Goal: Check status: Check status

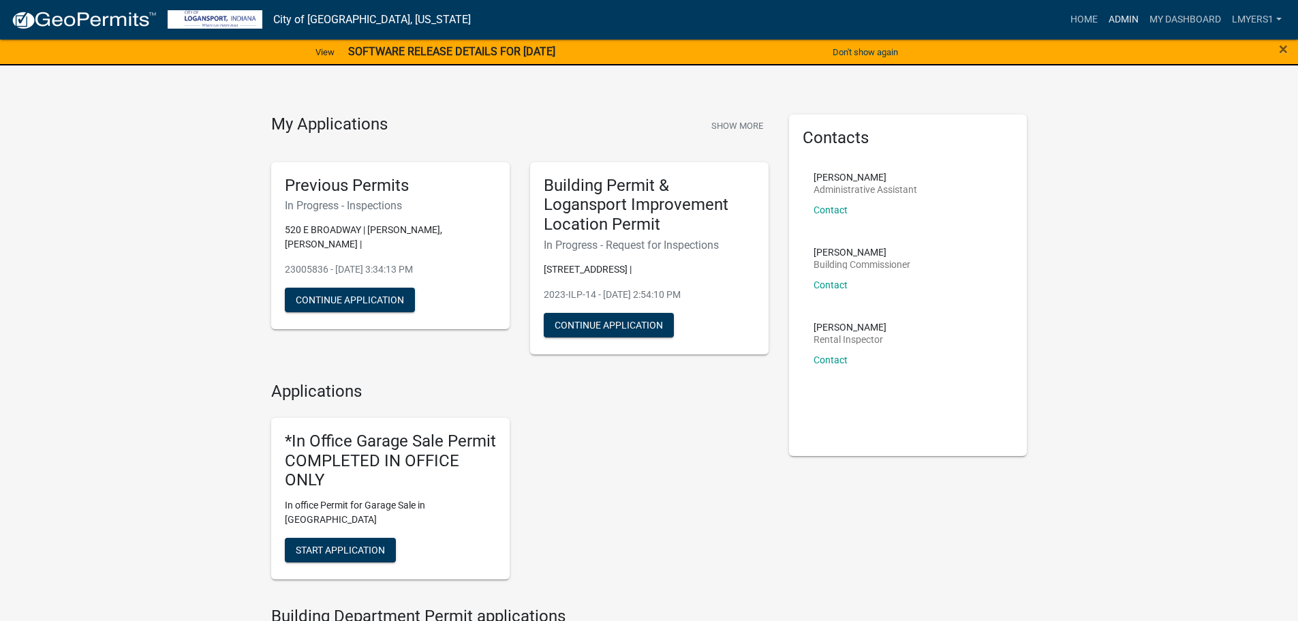
click at [1120, 20] on link "Admin" at bounding box center [1123, 20] width 41 height 26
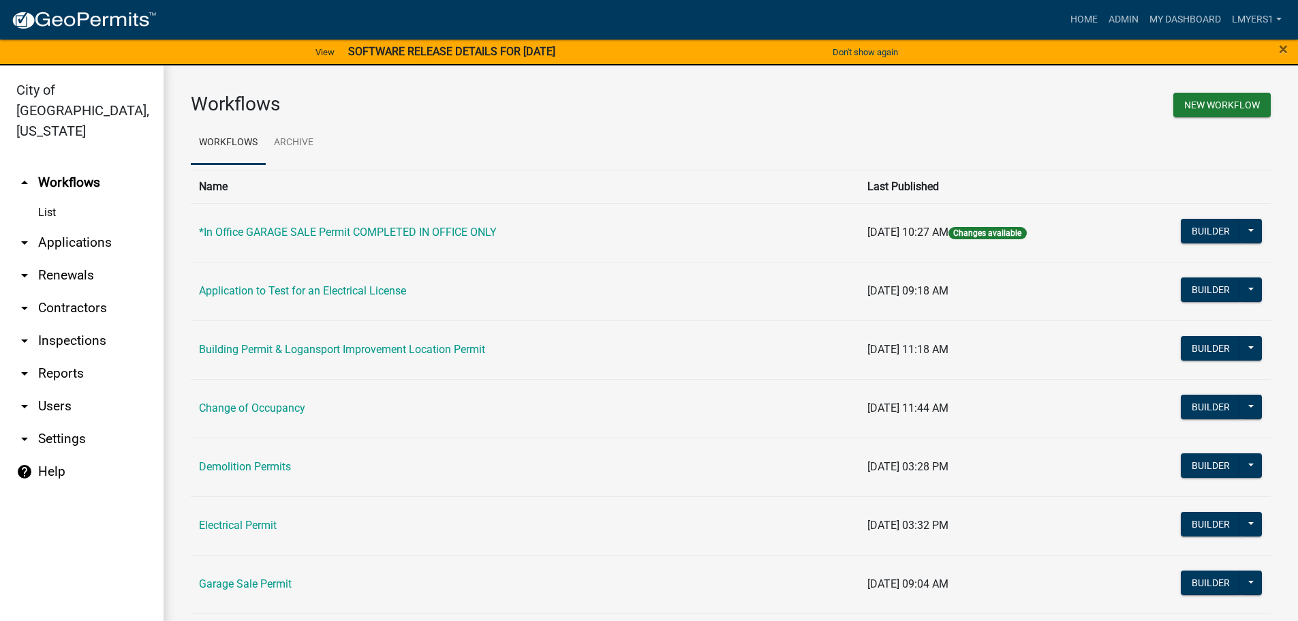
click at [65, 226] on link "arrow_drop_down Applications" at bounding box center [82, 242] width 164 height 33
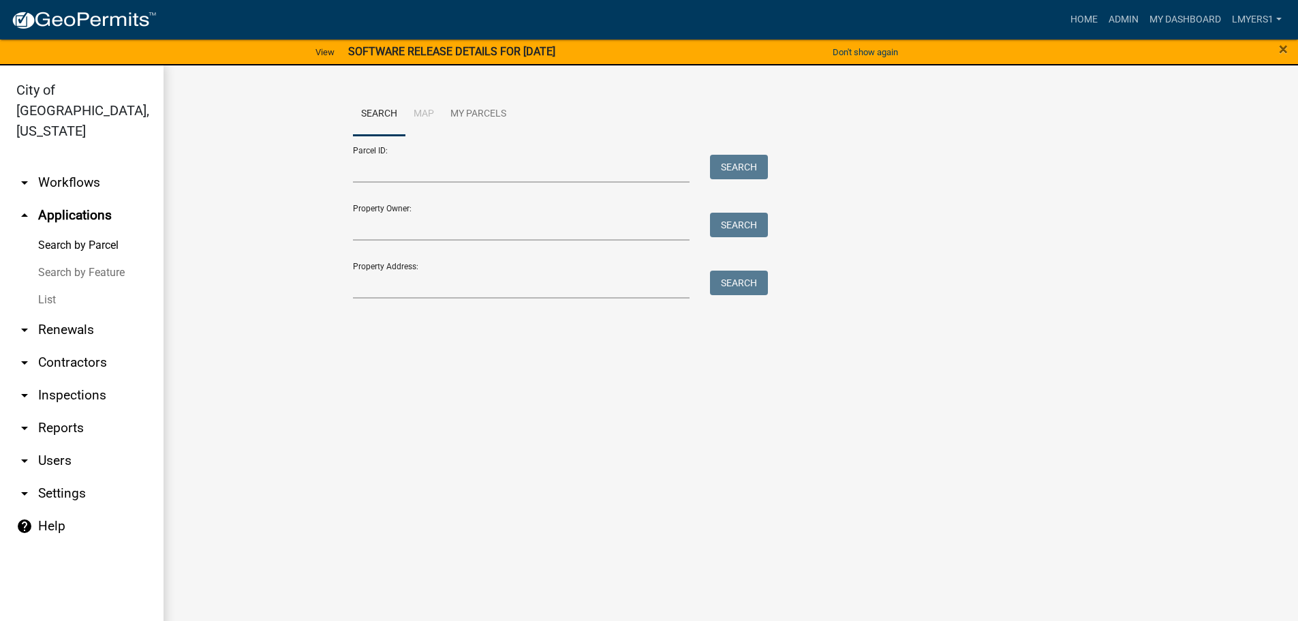
click at [49, 286] on link "List" at bounding box center [82, 299] width 164 height 27
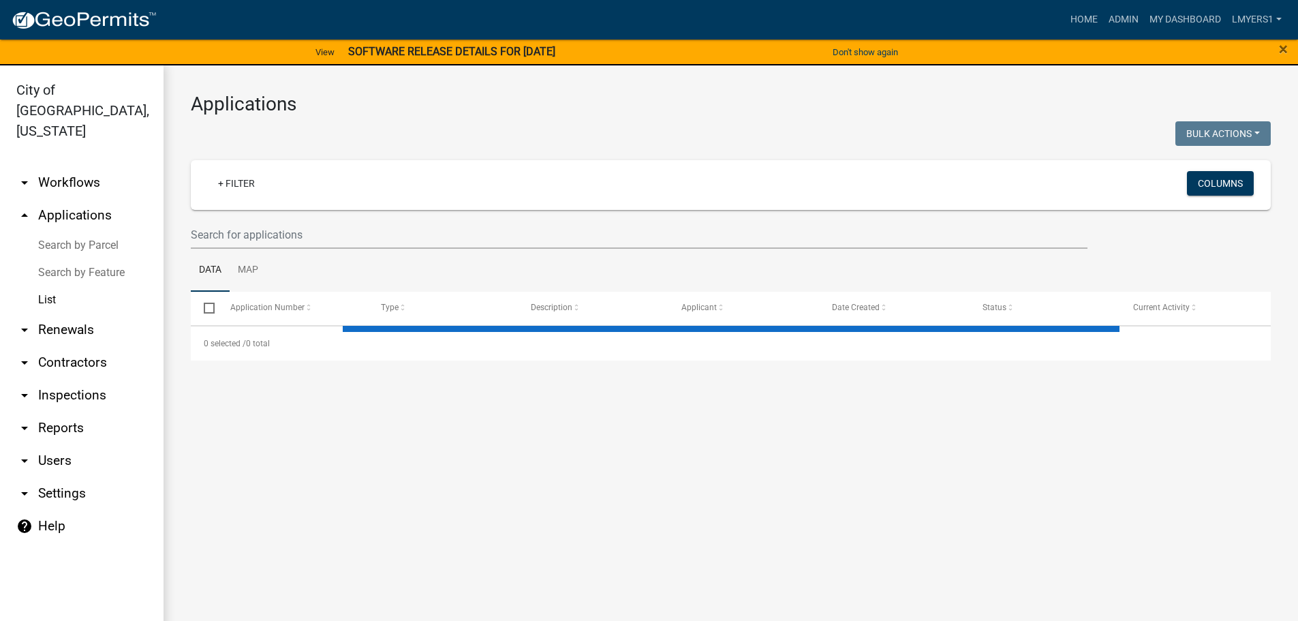
select select "3: 100"
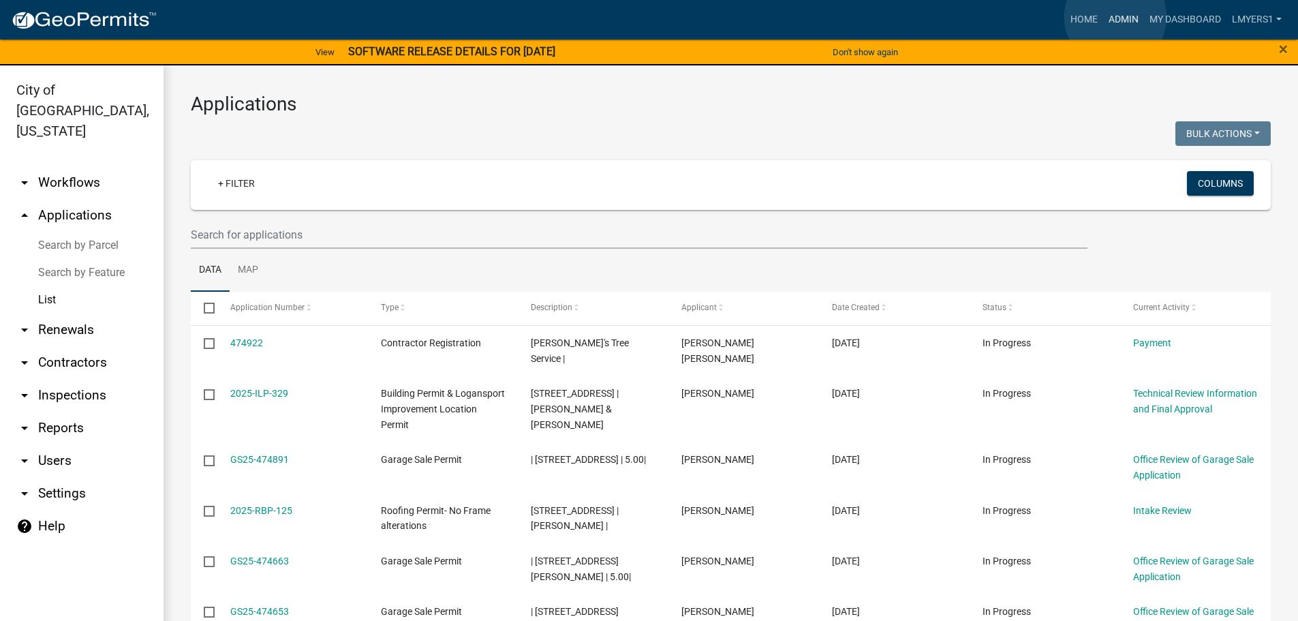
click at [1117, 18] on link "Admin" at bounding box center [1123, 20] width 41 height 26
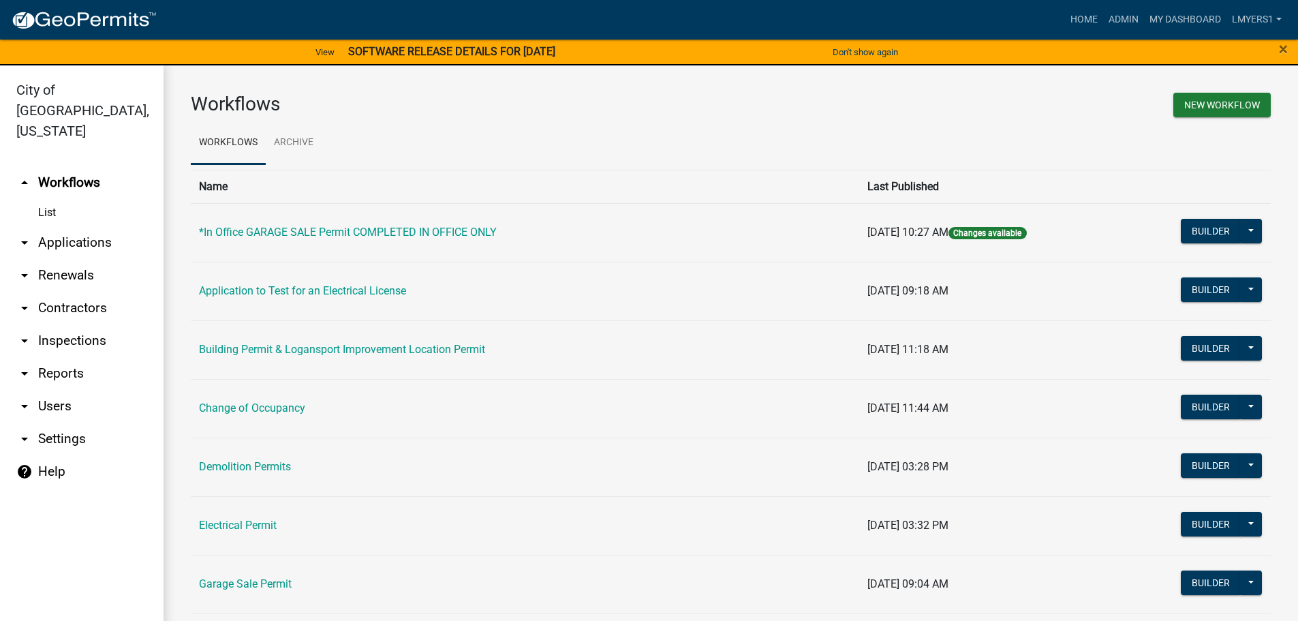
click at [97, 226] on link "arrow_drop_down Applications" at bounding box center [82, 242] width 164 height 33
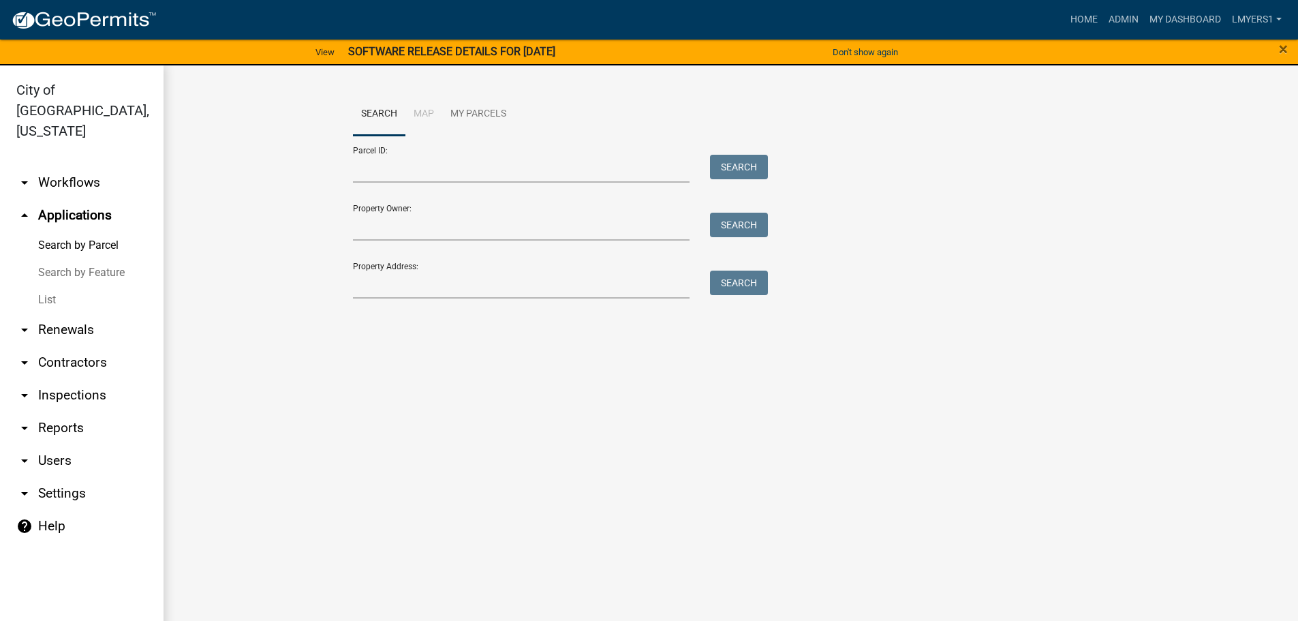
click at [50, 286] on link "List" at bounding box center [82, 299] width 164 height 27
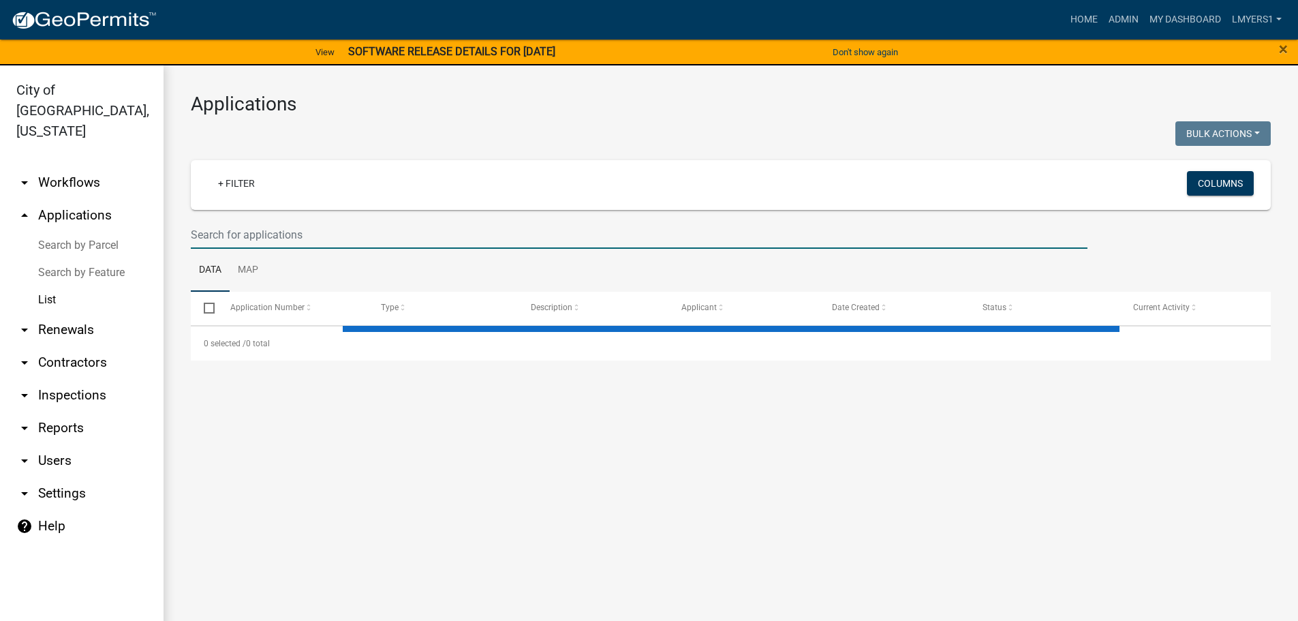
click at [223, 236] on input "text" at bounding box center [639, 235] width 897 height 28
select select "3: 100"
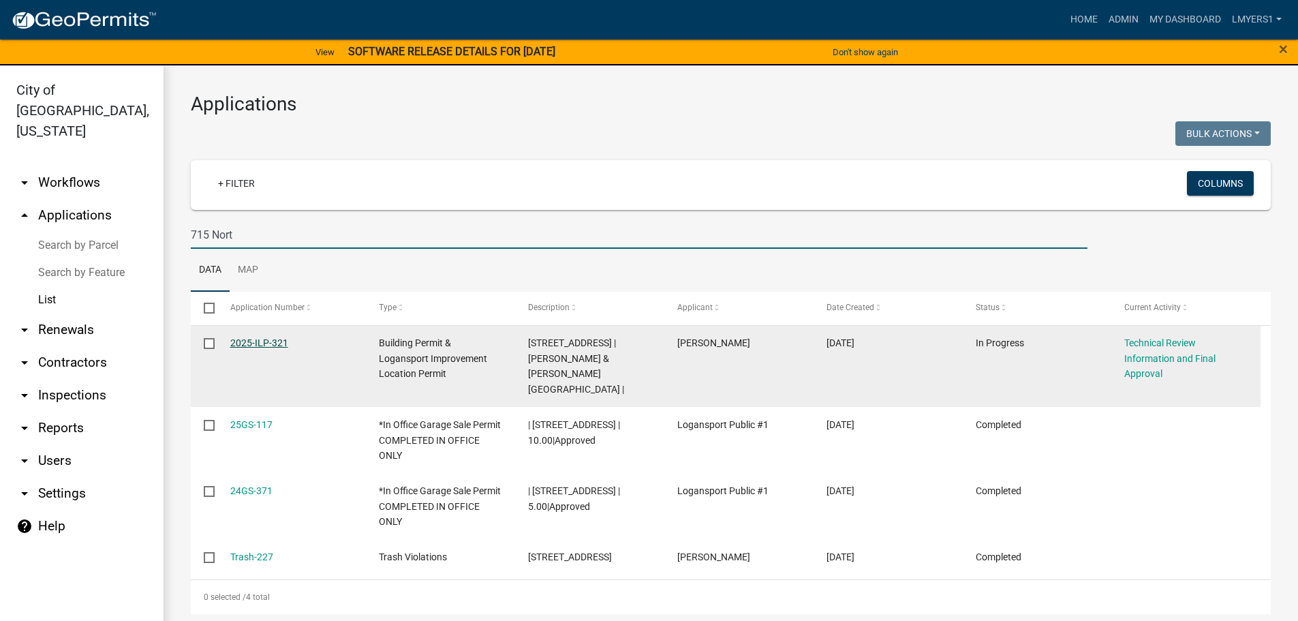
type input "715 Nort"
click at [268, 337] on link "2025-ILP-321" at bounding box center [259, 342] width 58 height 11
